Goal: Information Seeking & Learning: Learn about a topic

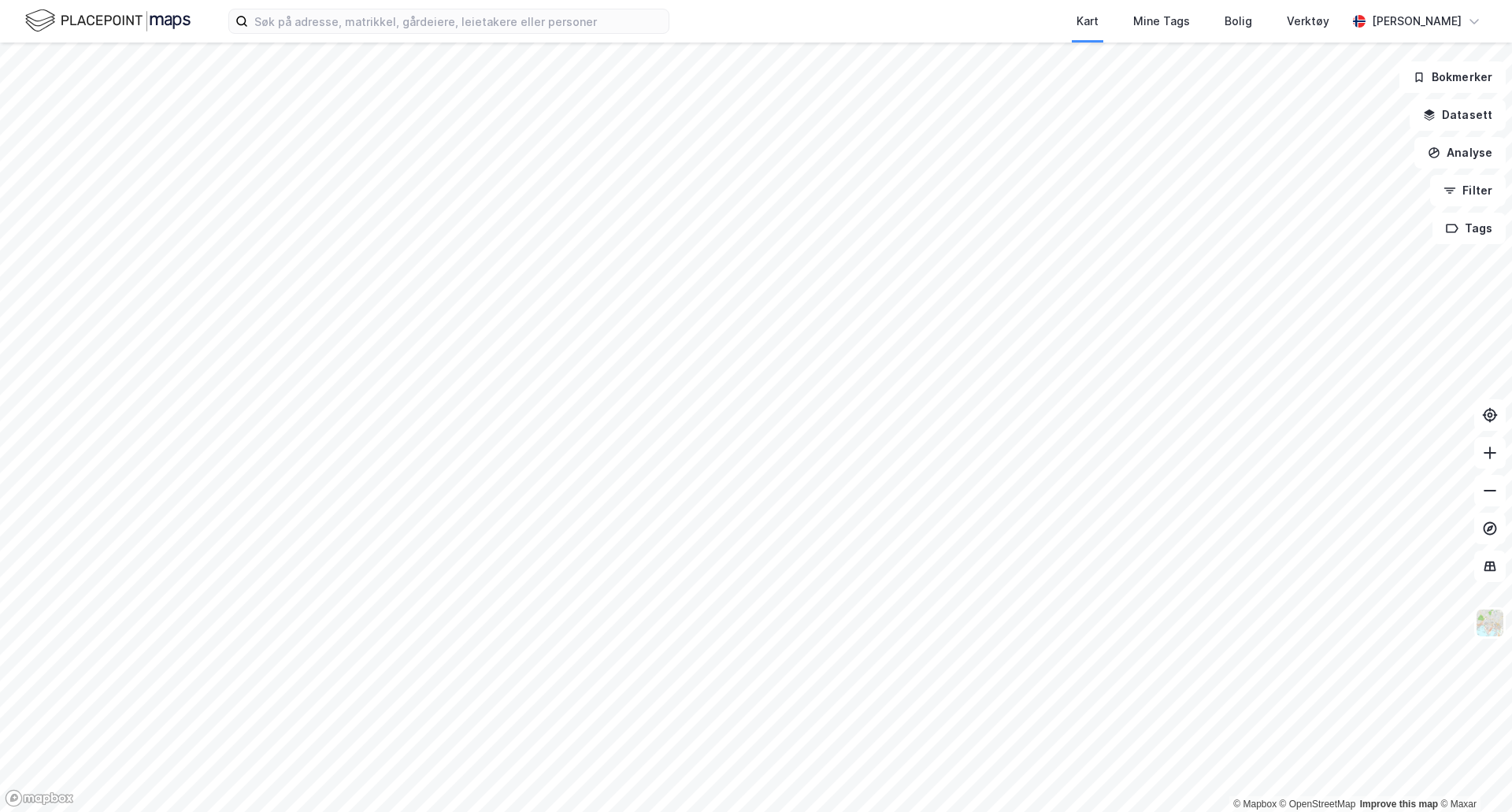
click at [1489, 456] on div "© Mapbox © OpenStreetMap Improve this map © [PERSON_NAME] Datasett Analyse Filt…" at bounding box center [756, 427] width 1512 height 769
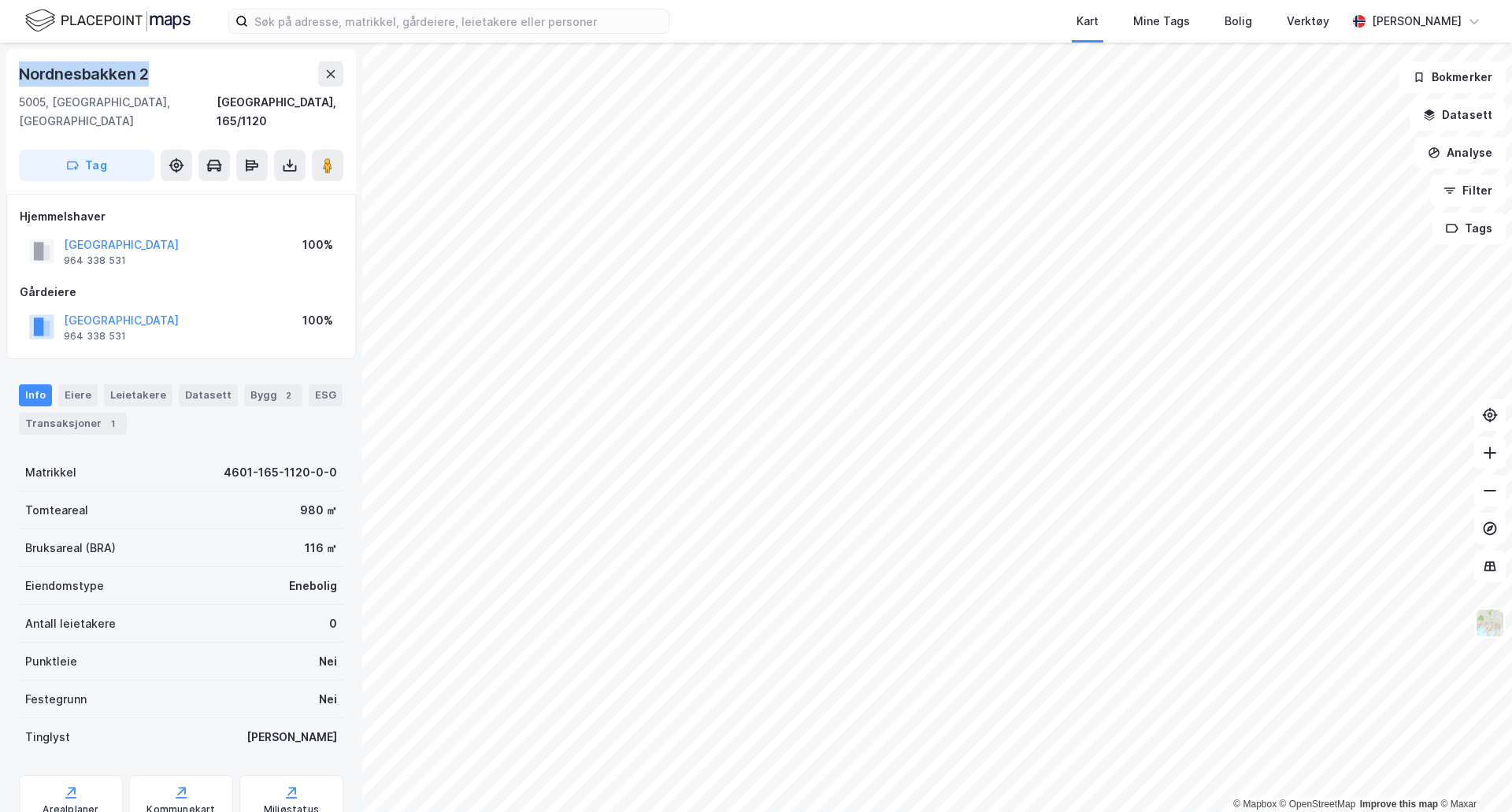
drag, startPoint x: 152, startPoint y: 70, endPoint x: 0, endPoint y: 74, distance: 152.1
click at [0, 74] on div "[GEOGRAPHIC_DATA] 2 5005, [GEOGRAPHIC_DATA], [GEOGRAPHIC_DATA], 165/1120 Tag [G…" at bounding box center [181, 427] width 362 height 769
copy div "Nordnesbakken 2"
click at [97, 413] on div "Transaksjoner 1" at bounding box center [73, 423] width 108 height 22
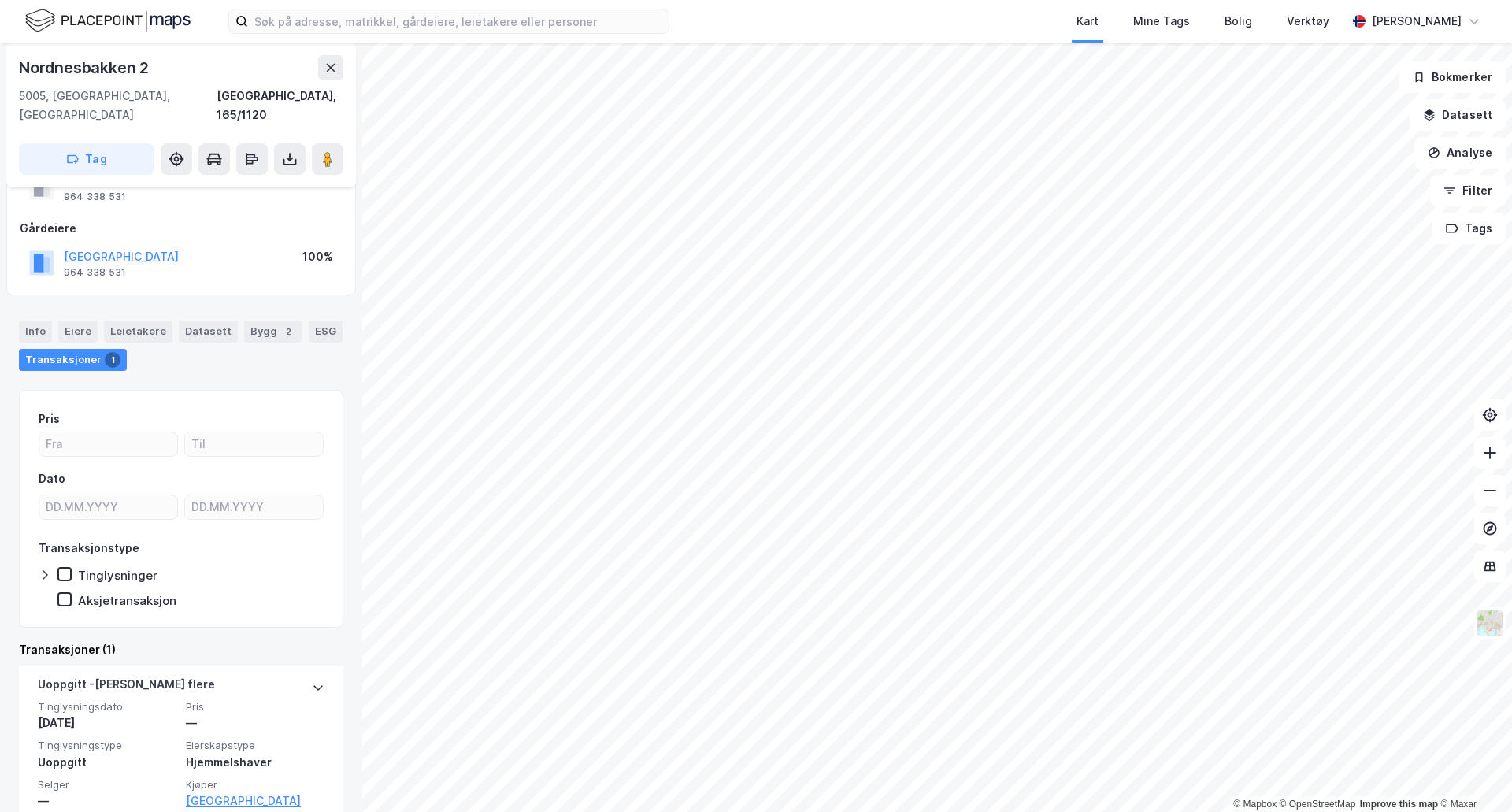
scroll to position [91, 0]
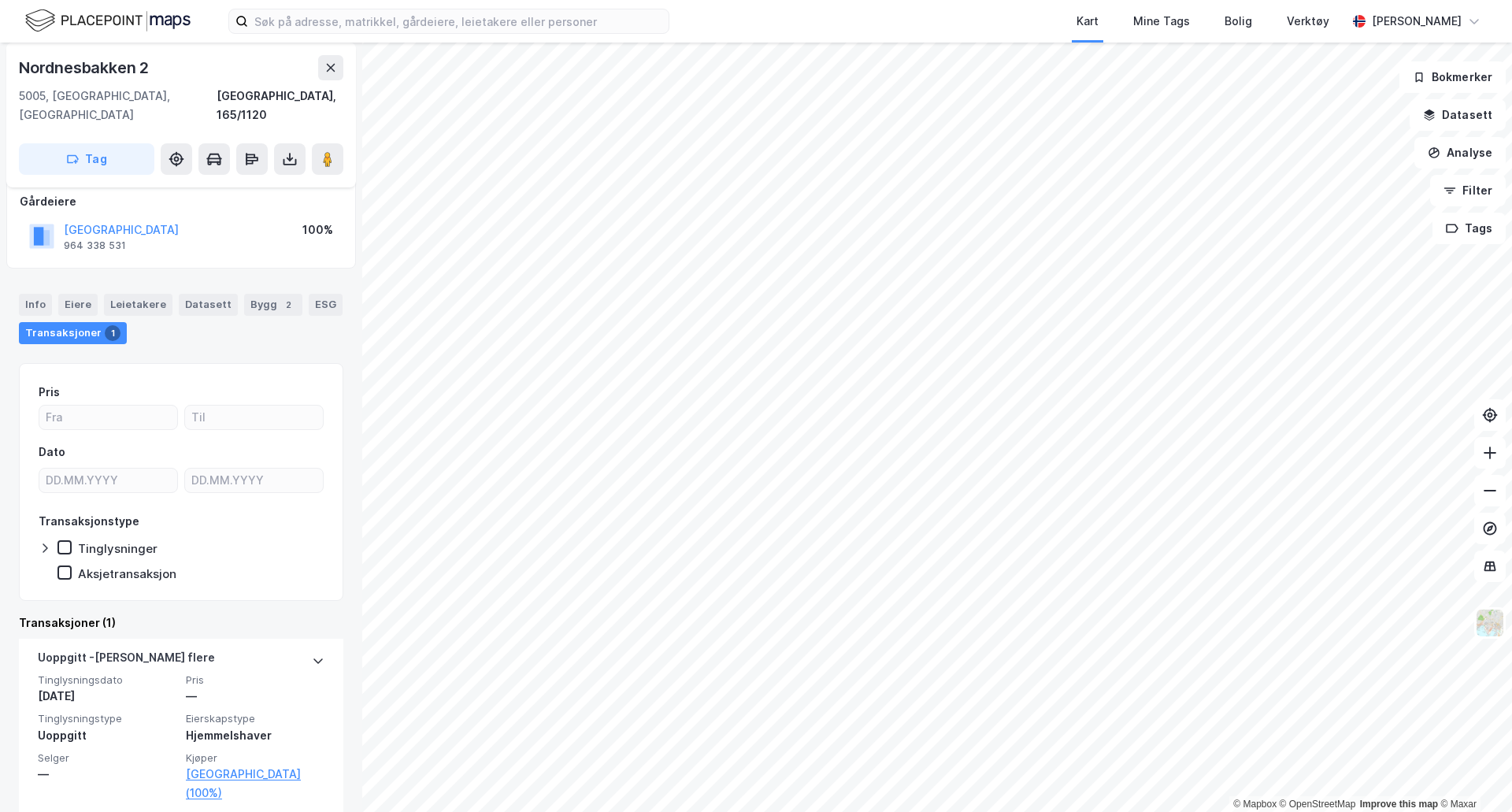
click at [125, 765] on div "—" at bounding box center [106, 774] width 138 height 19
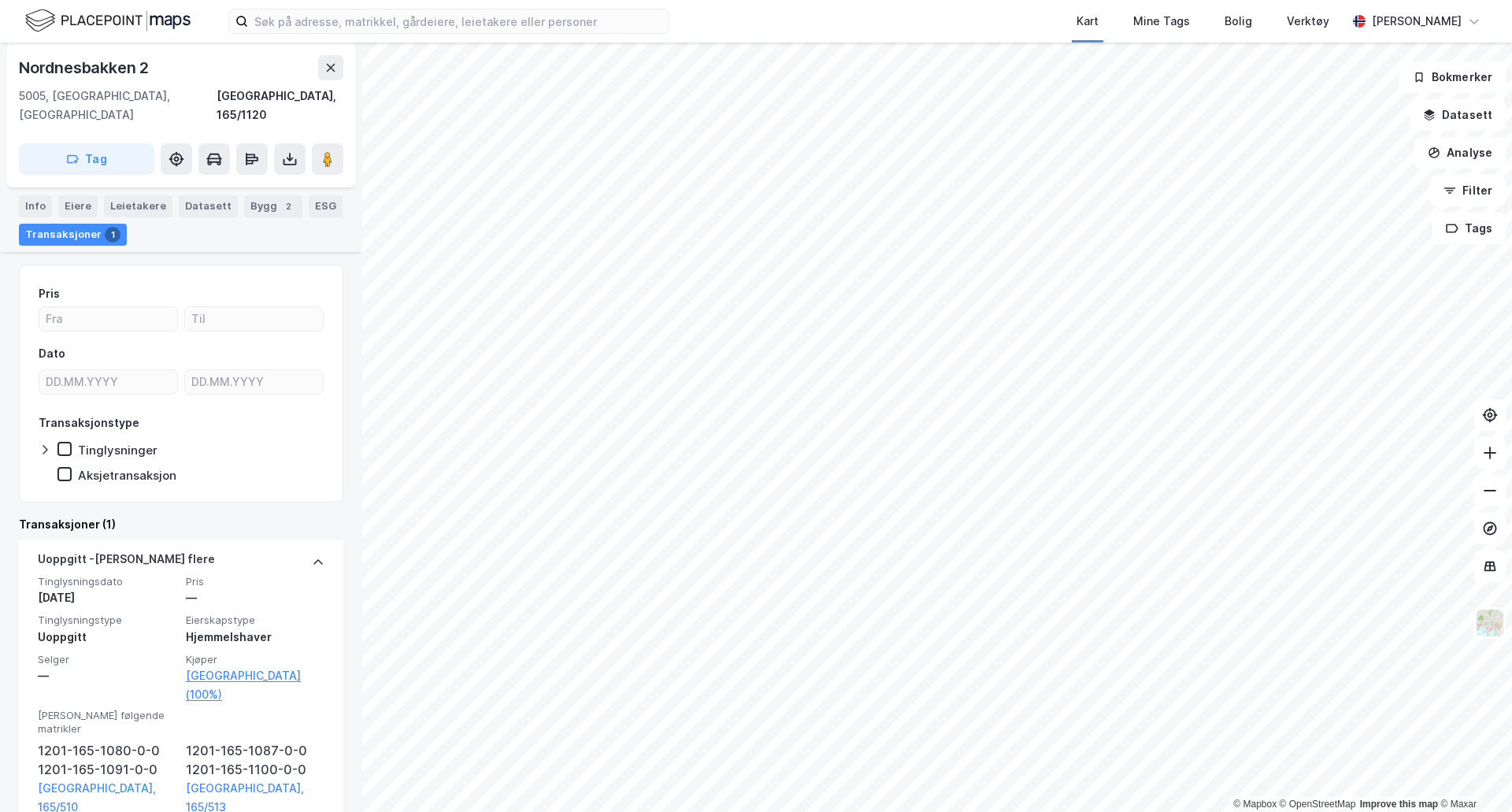
scroll to position [208, 0]
